Goal: Task Accomplishment & Management: Complete application form

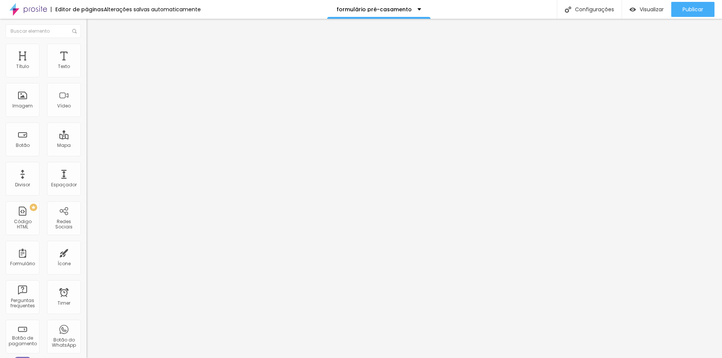
click at [101, 12] on div "Editor de páginas" at bounding box center [77, 9] width 53 height 5
click at [386, 8] on p "formulário pré-casamento" at bounding box center [373, 9] width 75 height 5
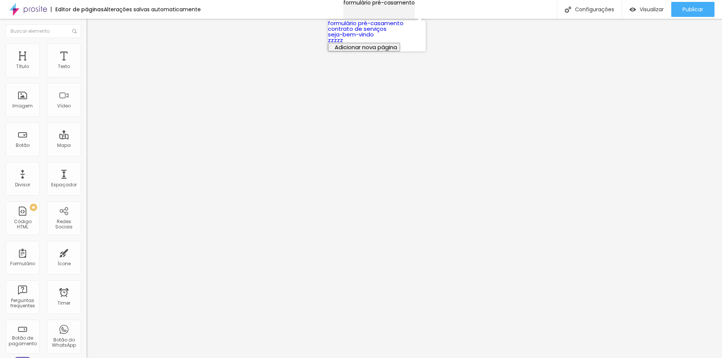
click at [386, 5] on p "formulário pré-casamento" at bounding box center [378, 2] width 71 height 5
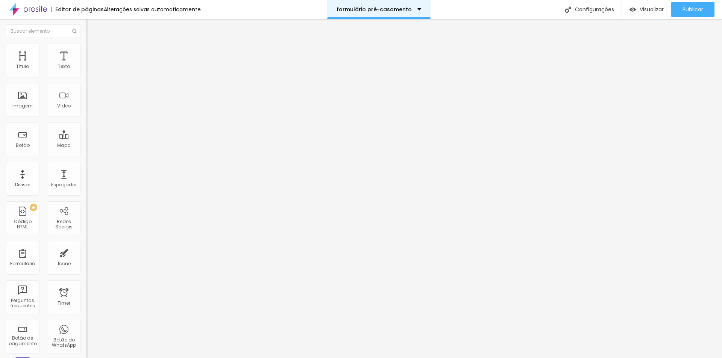
click at [408, 8] on div "formulário pré-casamento" at bounding box center [378, 9] width 85 height 5
click at [91, 73] on span "Form" at bounding box center [97, 70] width 12 height 6
click at [135, 5] on div "Editor de páginas Alterações salvas automaticamente" at bounding box center [100, 9] width 201 height 19
click at [86, 130] on div "Editar Coluna Conteúdo Estilo Avançado Alinhamento" at bounding box center [129, 188] width 86 height 339
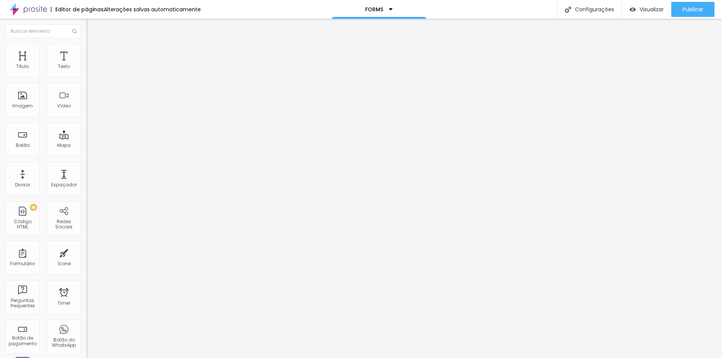
drag, startPoint x: 278, startPoint y: 79, endPoint x: 398, endPoint y: 89, distance: 119.9
type input "QUESTIONÁRIO DE CASAMENTO"
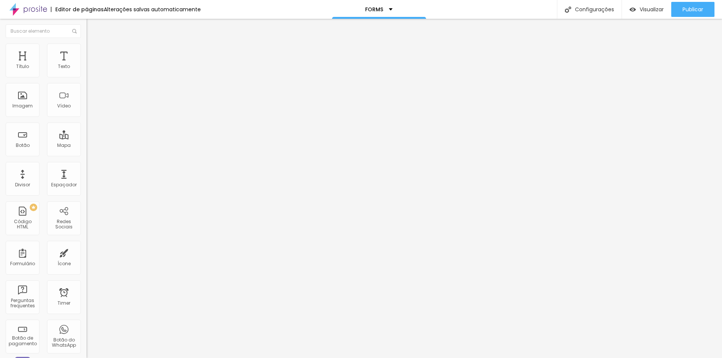
scroll to position [13, 0]
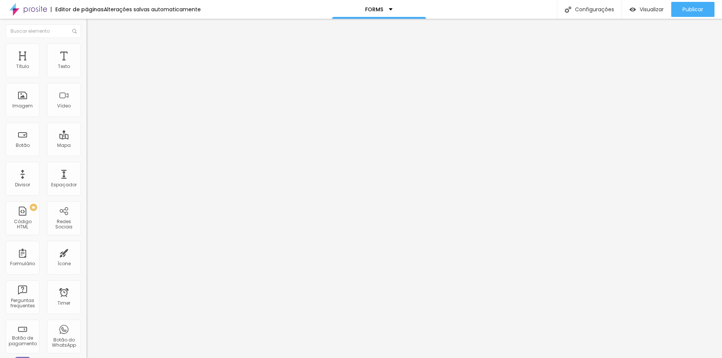
drag, startPoint x: 309, startPoint y: 165, endPoint x: 20, endPoint y: 147, distance: 289.6
paste input "Conte brevemente a história de vocês 😍"
type input "Conte brevemente a história de vocês 😍"
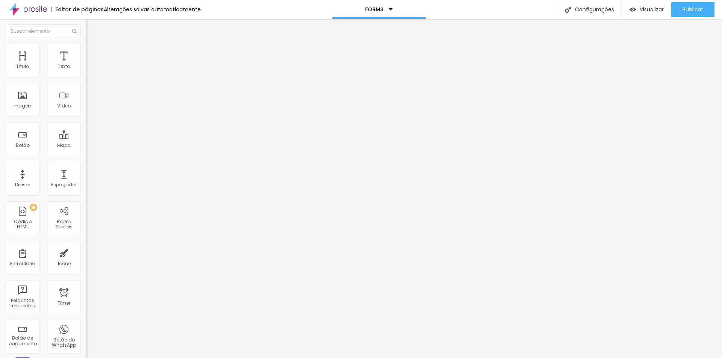
scroll to position [0, 0]
drag, startPoint x: 439, startPoint y: 177, endPoint x: 435, endPoint y: 175, distance: 3.9
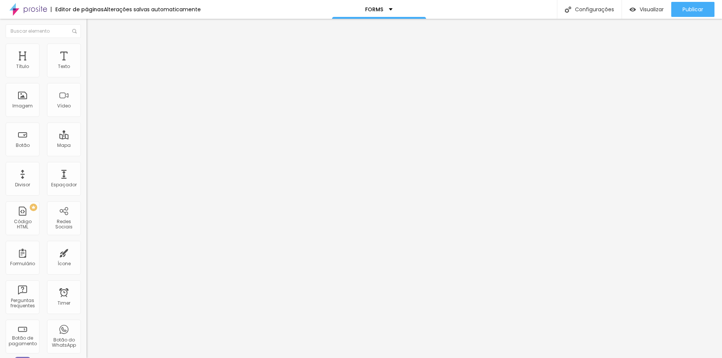
drag, startPoint x: 295, startPoint y: 166, endPoint x: 43, endPoint y: 159, distance: 251.9
paste input "Conte brevemente a história de vocês 😍"
type input "Conte brevemente a história de vocês 😍"
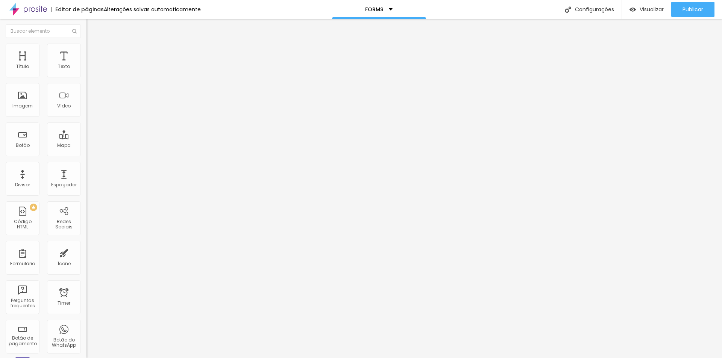
scroll to position [0, 0]
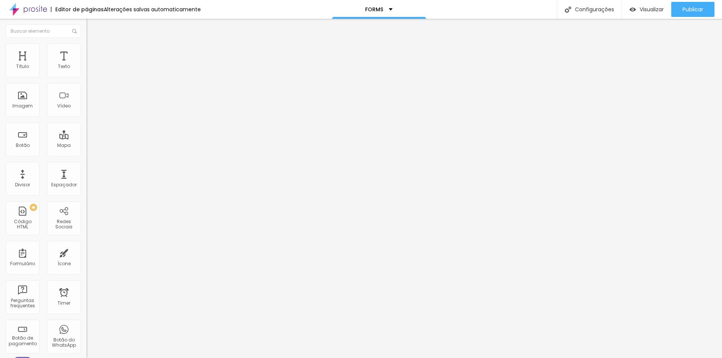
drag, startPoint x: 319, startPoint y: 189, endPoint x: 0, endPoint y: 144, distance: 322.5
paste input "Qual horário de início da cerimônia no convite? E qual horário pretende começar…"
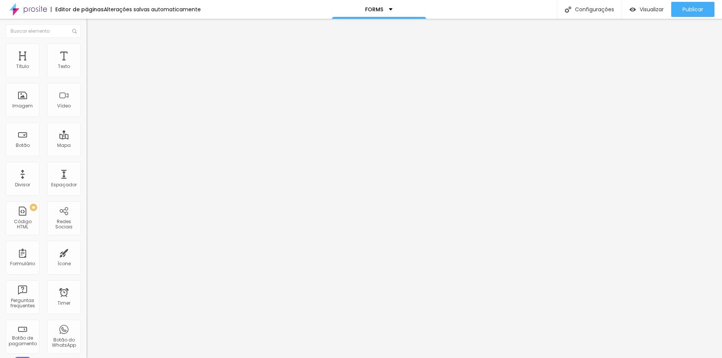
type input "Qual horário de início da cerimônia no convite? E qual horário pretende começar…"
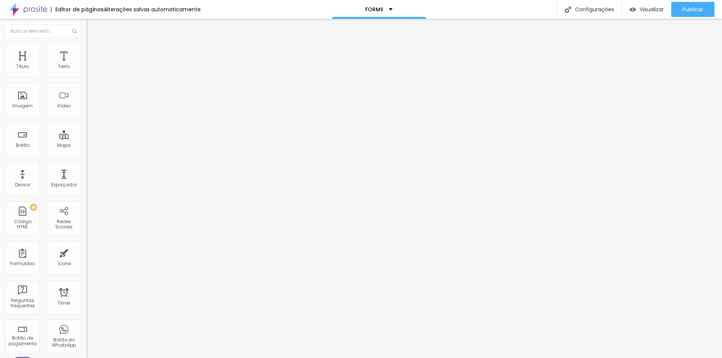
drag, startPoint x: 234, startPoint y: 218, endPoint x: 127, endPoint y: 214, distance: 107.6
paste input "Quais são as expectativas em relação às fotos? Tem alguma foto específica que n…"
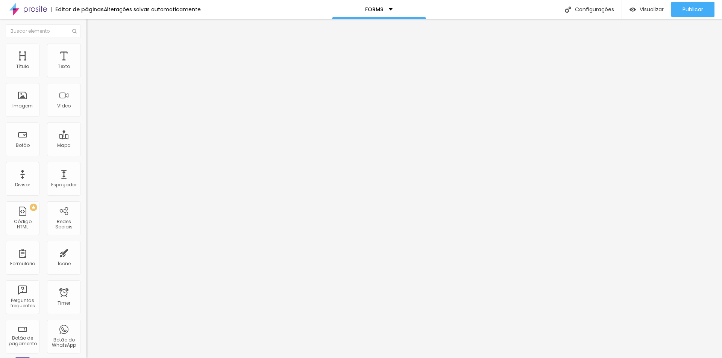
type input "Quais são as expectativas em relação às fotos? Tem alguma foto específica que n…"
